Goal: Task Accomplishment & Management: Use online tool/utility

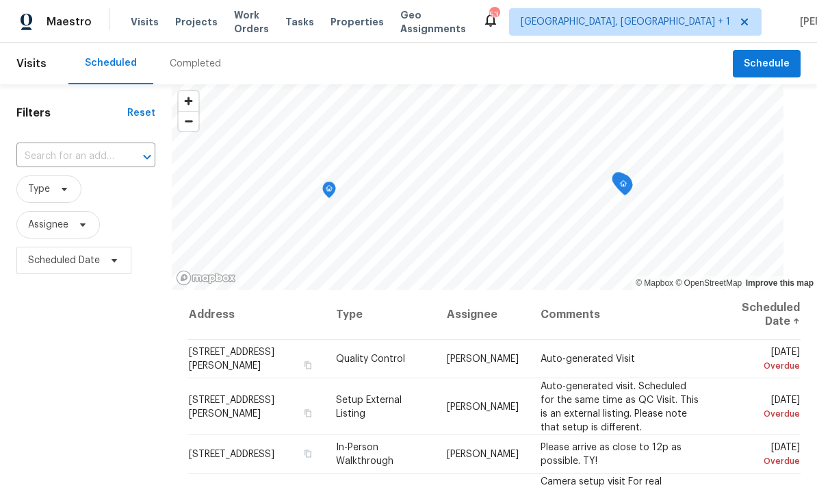
click at [200, 25] on span "Projects" at bounding box center [196, 22] width 42 height 14
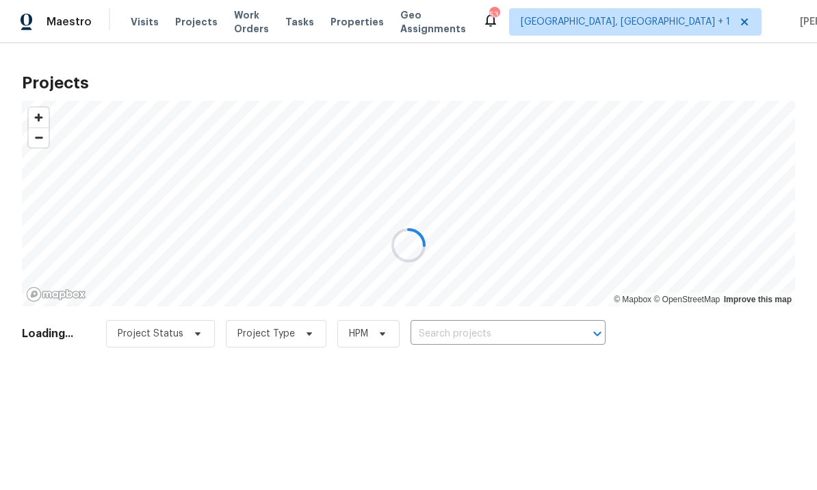
click at [489, 329] on div at bounding box center [408, 245] width 817 height 490
click at [481, 322] on div at bounding box center [408, 245] width 817 height 490
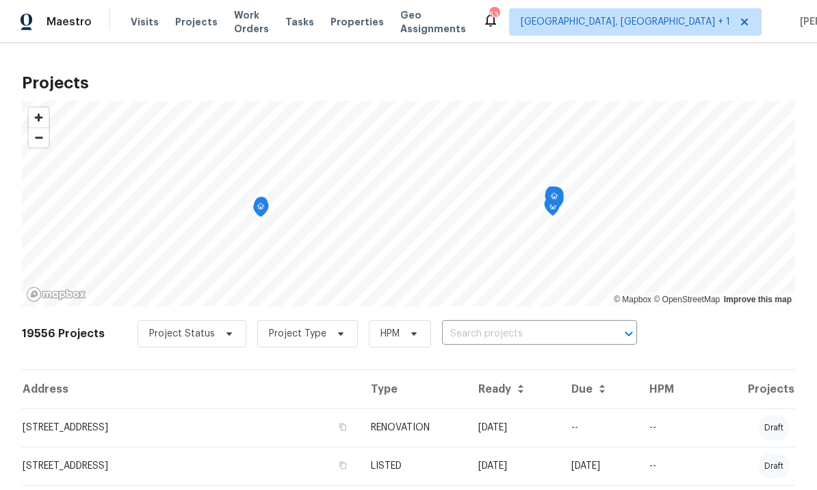
click at [490, 339] on input "text" at bounding box center [520, 333] width 157 height 21
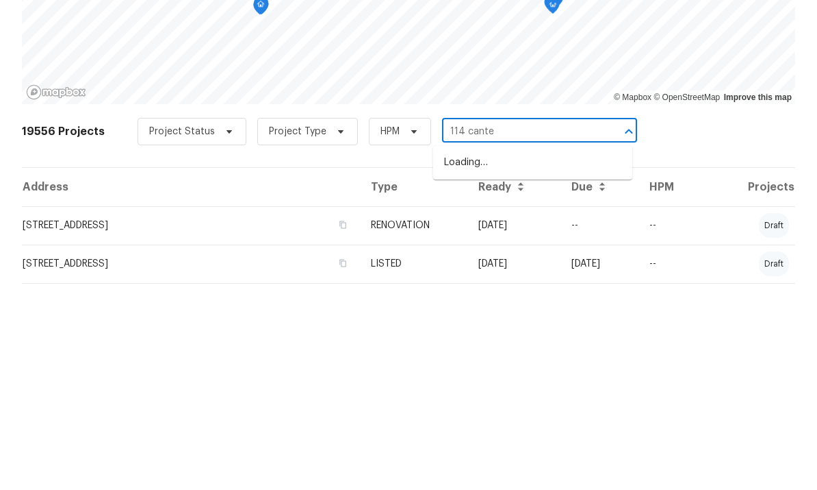
type input "114 [PERSON_NAME]"
click at [523, 353] on li "[STREET_ADDRESS]" at bounding box center [532, 364] width 199 height 23
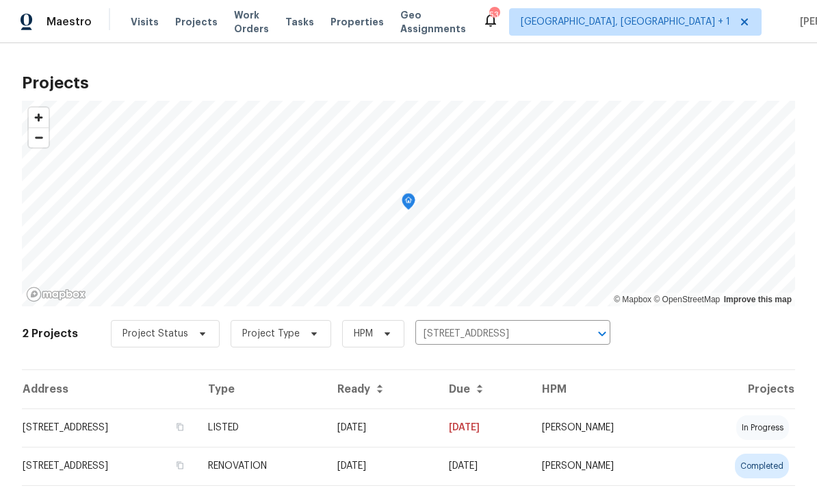
scroll to position [40, 0]
click at [159, 408] on td "[STREET_ADDRESS]" at bounding box center [109, 427] width 175 height 38
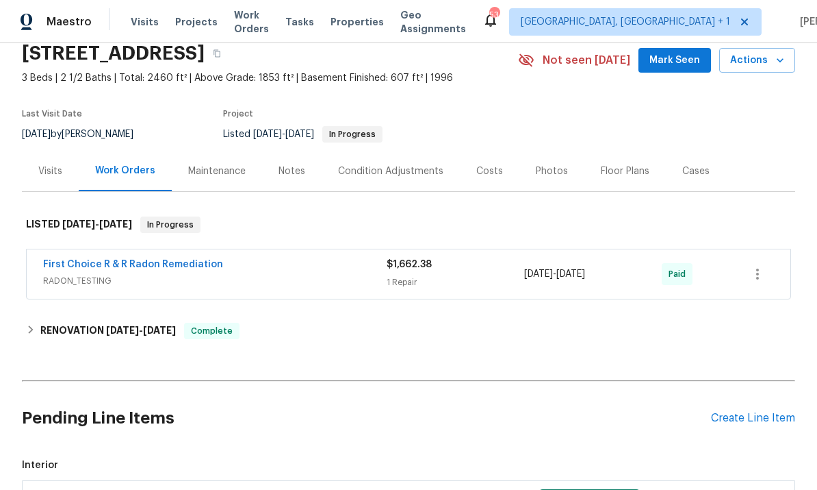
scroll to position [56, 0]
click at [751, 422] on div "Create Line Item" at bounding box center [753, 418] width 84 height 13
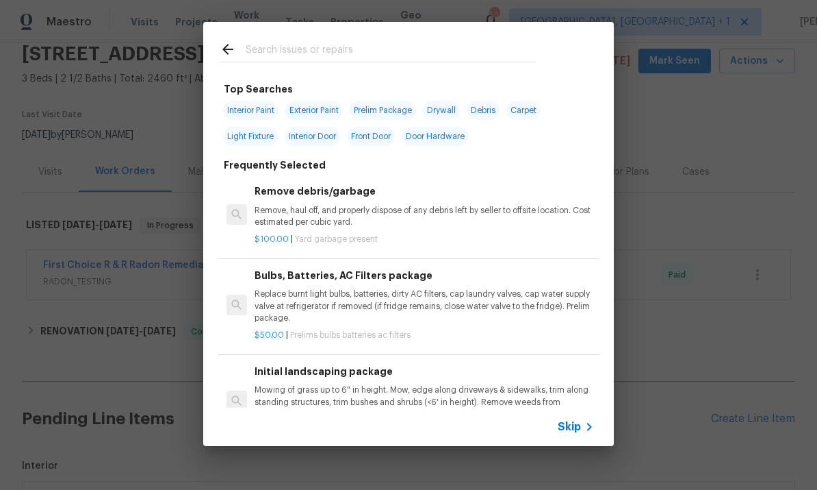
click at [282, 45] on input "text" at bounding box center [391, 51] width 290 height 21
type input "Press"
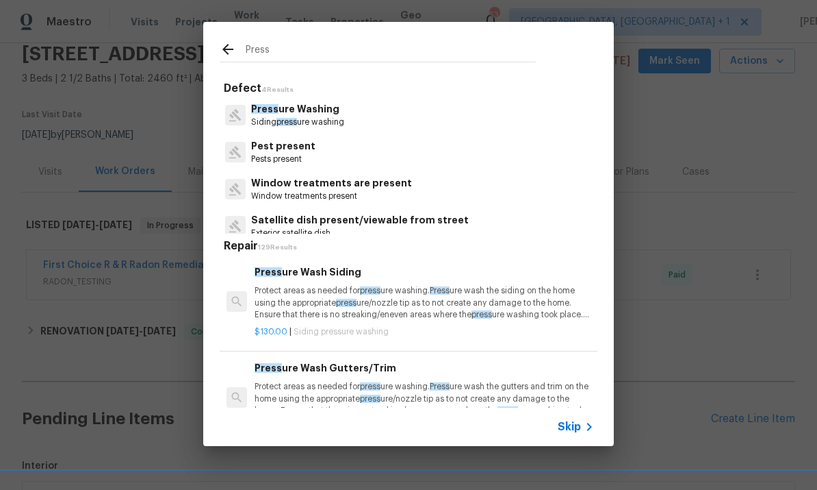
click at [296, 107] on p "Press ure Washing" at bounding box center [297, 109] width 93 height 14
click at [296, 107] on div "Defect 4 Results Press ure Washing Siding press ure washing Pest present Pests …" at bounding box center [409, 338] width 378 height 514
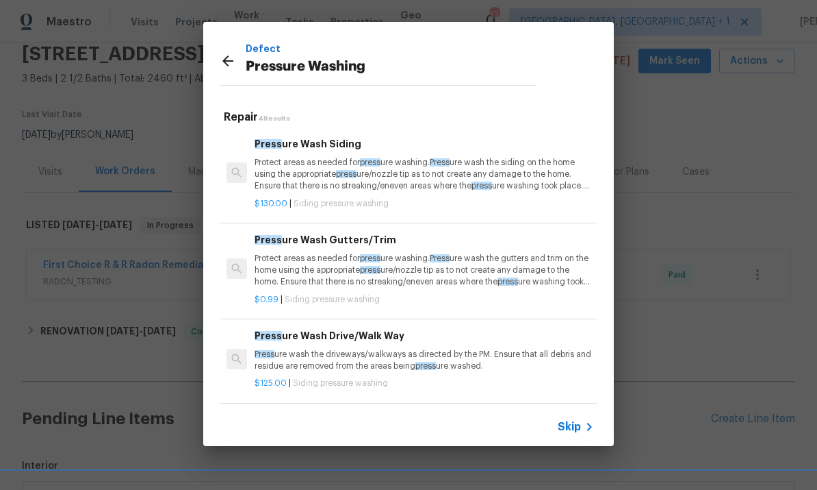
click at [361, 171] on p "Protect areas as needed for press ure washing. Press ure wash the siding on the…" at bounding box center [425, 174] width 340 height 35
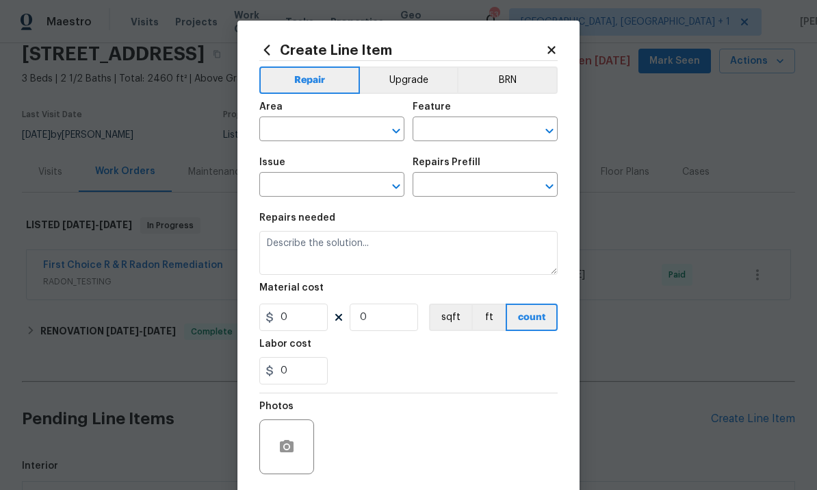
type input "Siding"
type input "Pressure Washing"
type input "Pressure Wash Siding $130.00"
type textarea "Protect areas as needed for pressure washing. Pressure wash the siding on the h…"
type input "130"
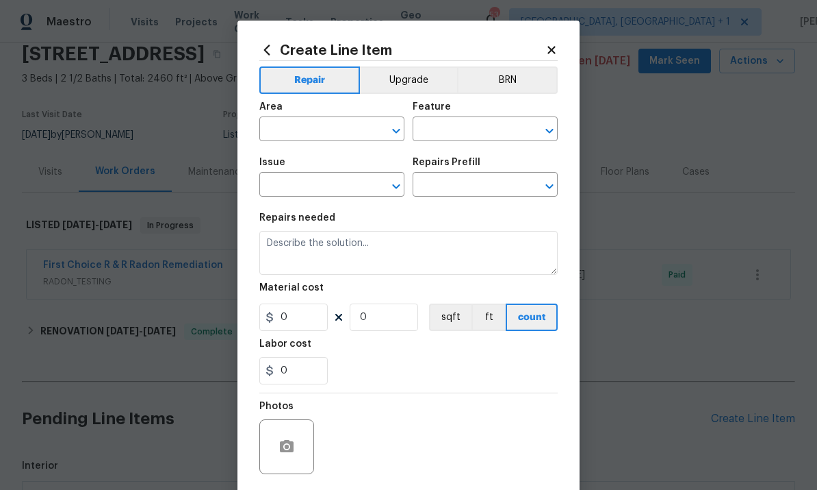
type input "1"
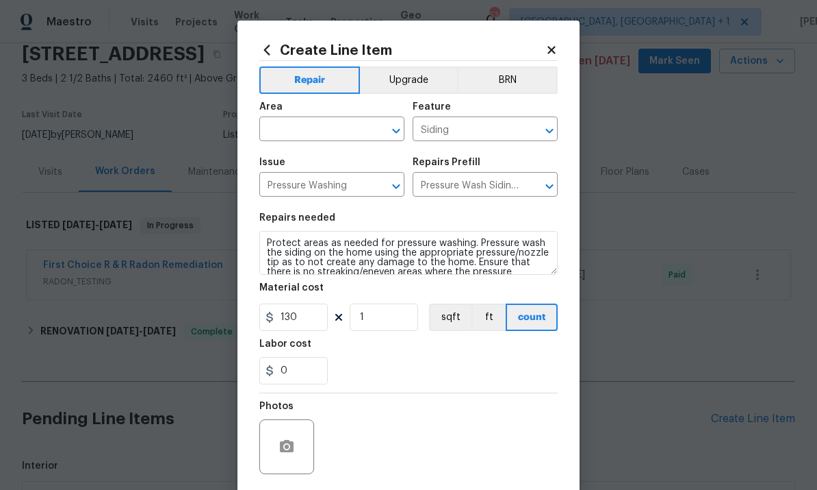
click at [292, 126] on input "text" at bounding box center [312, 130] width 107 height 21
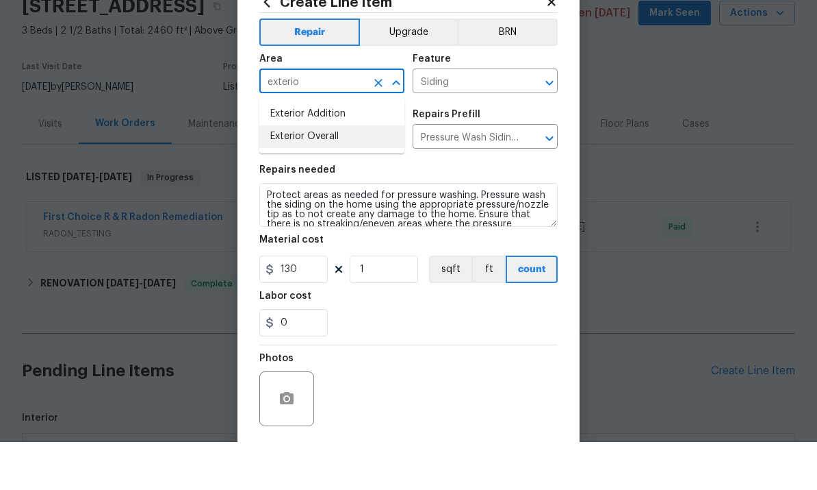
click at [324, 173] on li "Exterior Overall" at bounding box center [331, 184] width 145 height 23
type input "Exterior Overall"
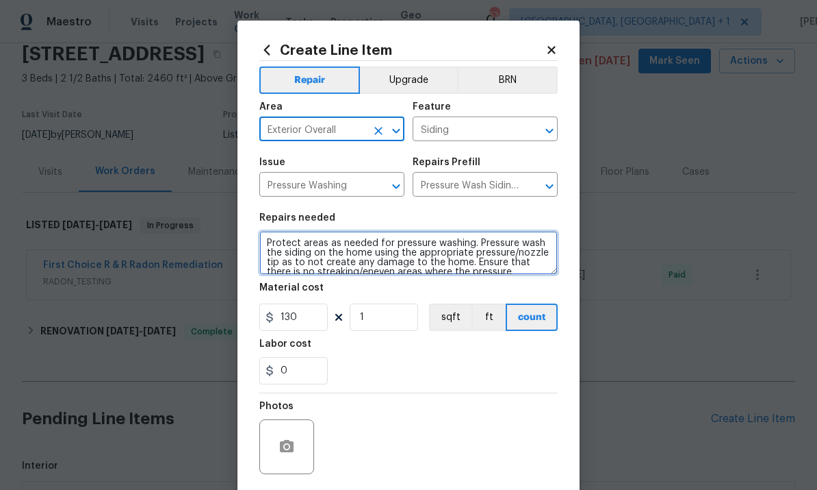
click at [366, 256] on textarea "Protect areas as needed for pressure washing. Pressure wash the siding on the h…" at bounding box center [408, 253] width 298 height 44
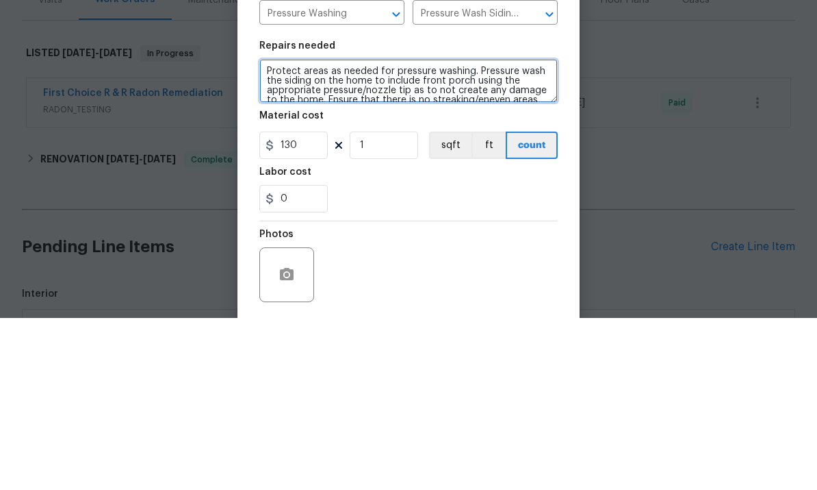
type textarea "Protect areas as needed for pressure washing. Pressure wash the siding on the h…"
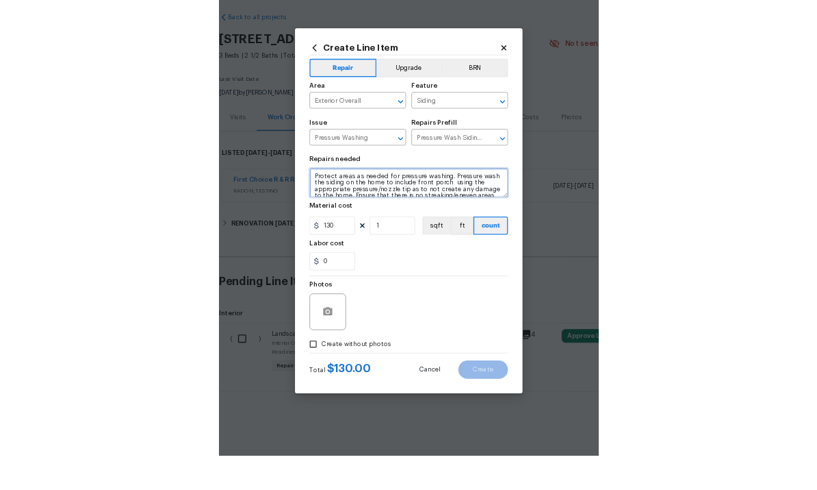
scroll to position [51, 0]
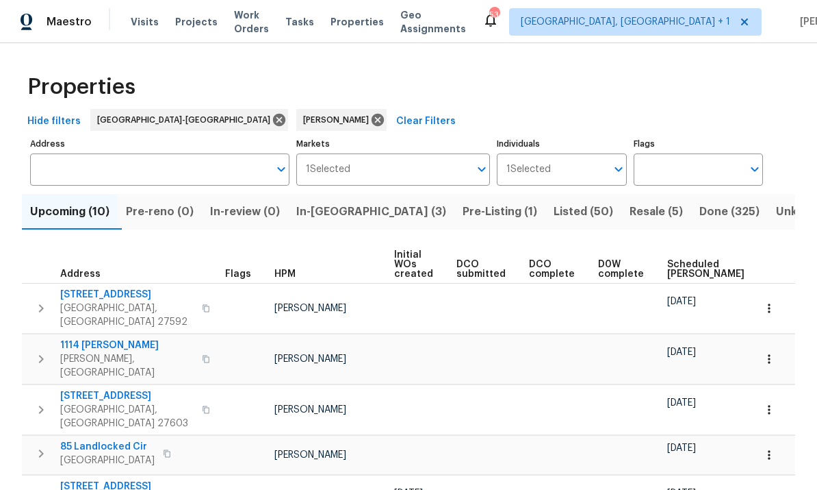
click at [335, 211] on span "In-reno (3)" at bounding box center [371, 211] width 150 height 19
